Goal: Task Accomplishment & Management: Manage account settings

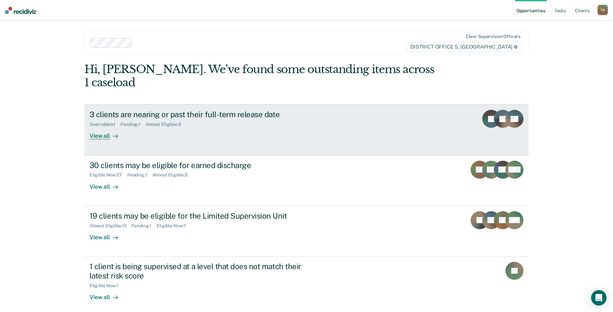
click at [275, 117] on div "3 clients are nearing or past their full-term release date Overridden : 1 Pendi…" at bounding box center [209, 125] width 241 height 30
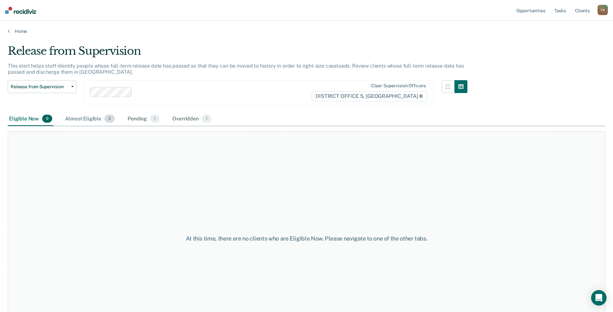
click at [85, 119] on div "Almost Eligible 3" at bounding box center [90, 119] width 52 height 14
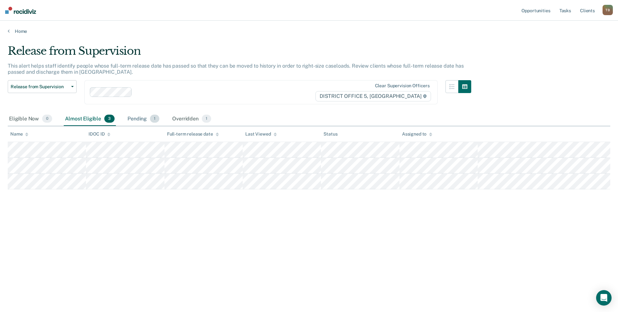
click at [139, 114] on div "Pending 1" at bounding box center [143, 119] width 34 height 14
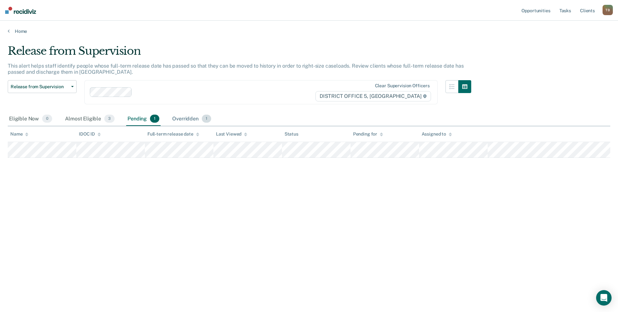
click at [183, 117] on div "Overridden 1" at bounding box center [192, 119] width 42 height 14
click at [140, 118] on div "Pending 1" at bounding box center [143, 119] width 34 height 14
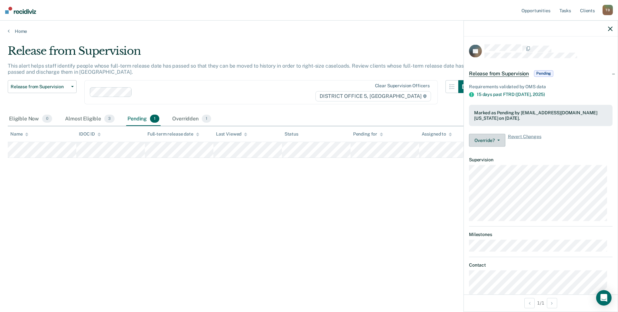
click at [499, 139] on icon "button" at bounding box center [498, 139] width 3 height 1
click at [503, 138] on button "Override?" at bounding box center [487, 140] width 36 height 13
click at [500, 138] on button "Override?" at bounding box center [487, 140] width 36 height 13
click at [489, 155] on button "Revert from Pending" at bounding box center [500, 155] width 62 height 10
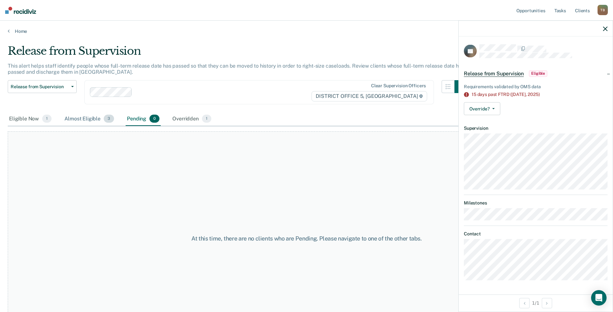
click at [87, 117] on div "Almost Eligible 3" at bounding box center [89, 119] width 52 height 14
